Goal: Find specific page/section: Find specific page/section

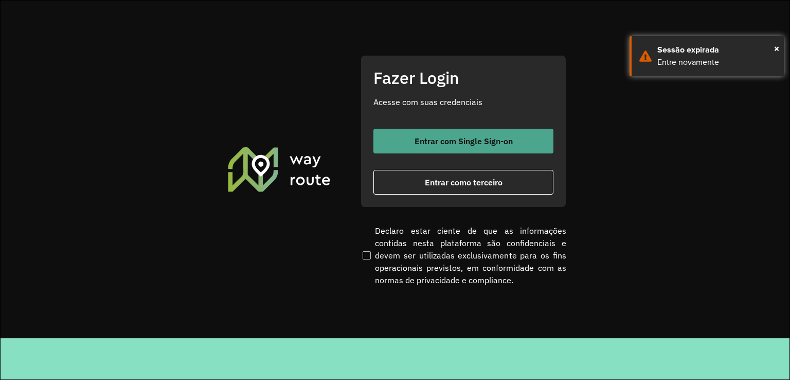
click at [426, 143] on span "Entrar com Single Sign-on" at bounding box center [464, 141] width 98 height 8
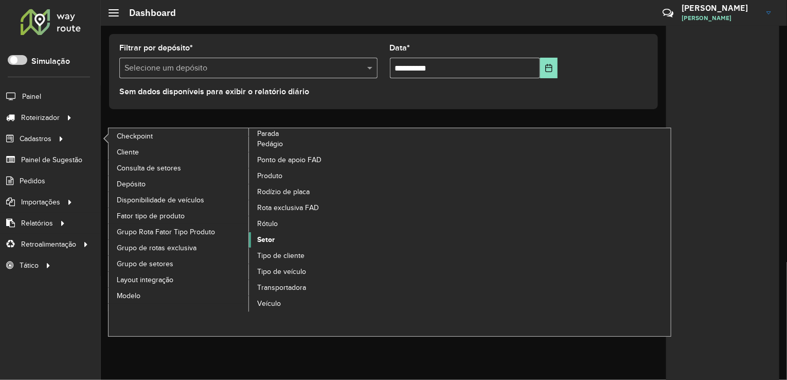
click at [283, 238] on link "Setor" at bounding box center [319, 239] width 141 height 15
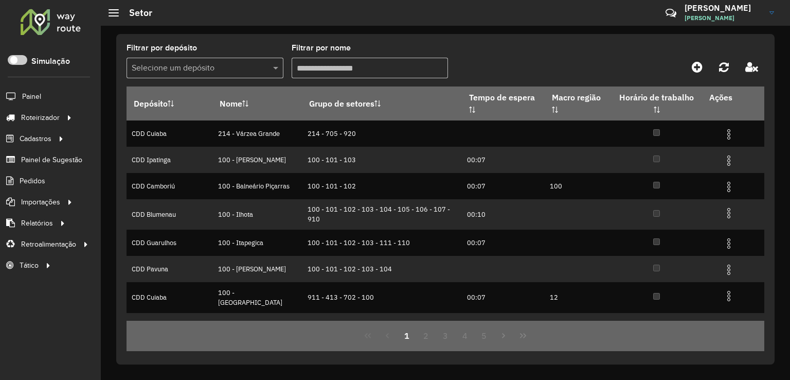
click at [216, 73] on input "text" at bounding box center [195, 68] width 126 height 12
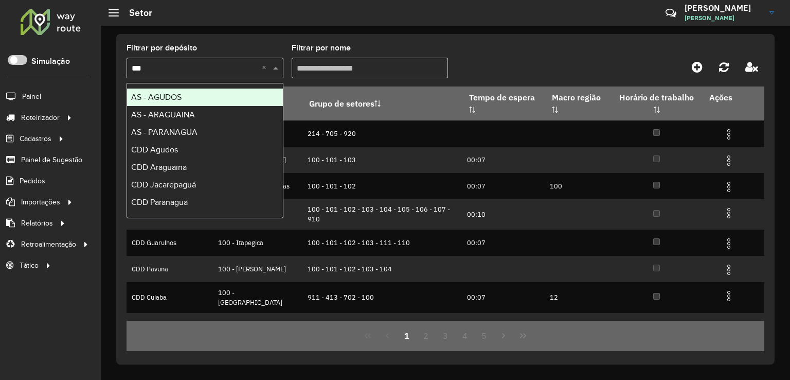
type input "****"
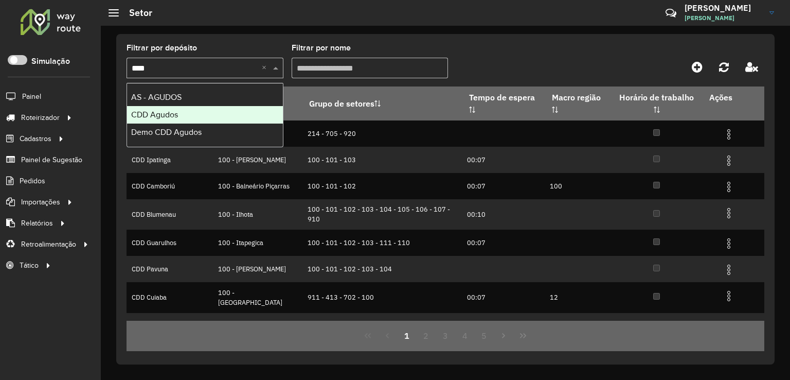
click at [196, 116] on div "CDD Agudos" at bounding box center [205, 114] width 156 height 17
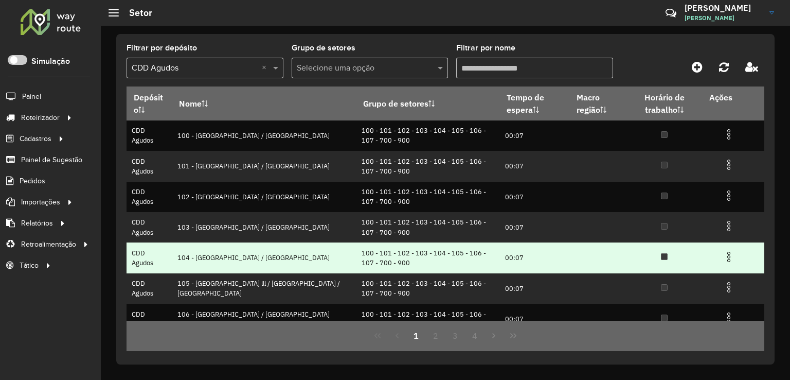
scroll to position [148, 0]
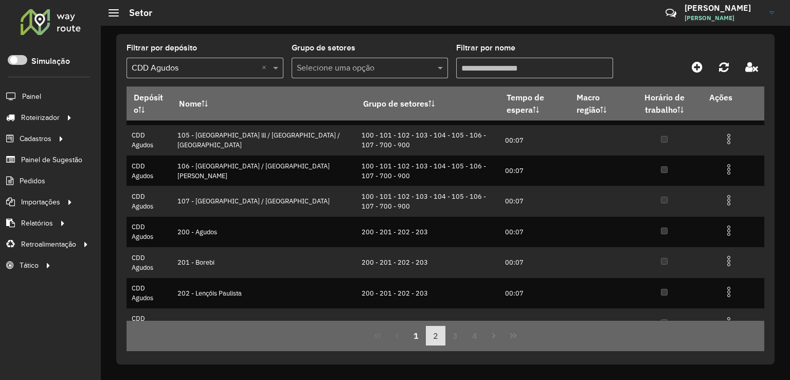
click at [438, 335] on button "2" at bounding box center [436, 336] width 20 height 20
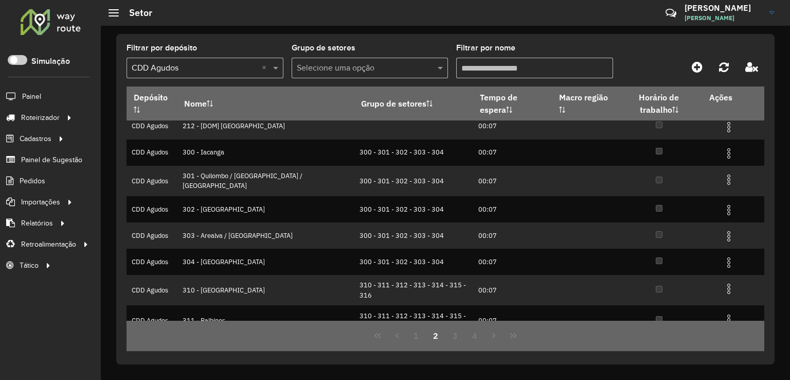
scroll to position [101, 0]
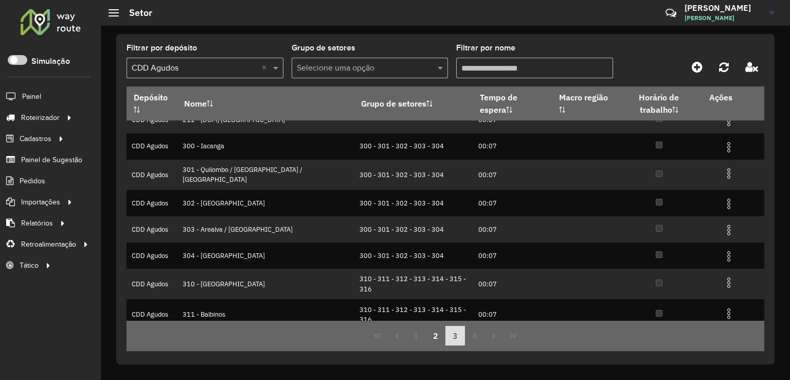
click at [450, 336] on button "3" at bounding box center [456, 336] width 20 height 20
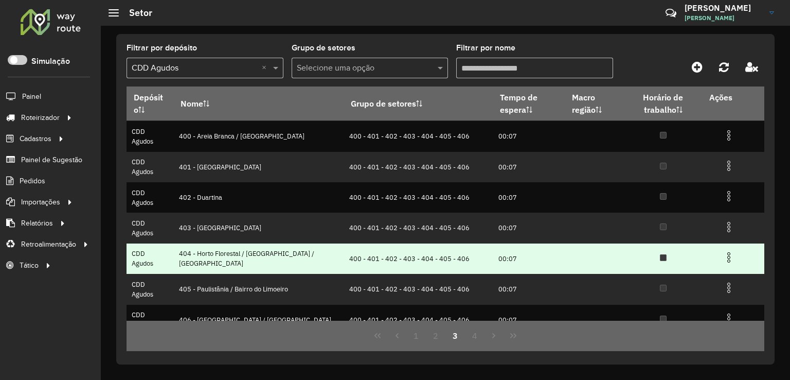
scroll to position [122, 0]
